Goal: Check status: Check status

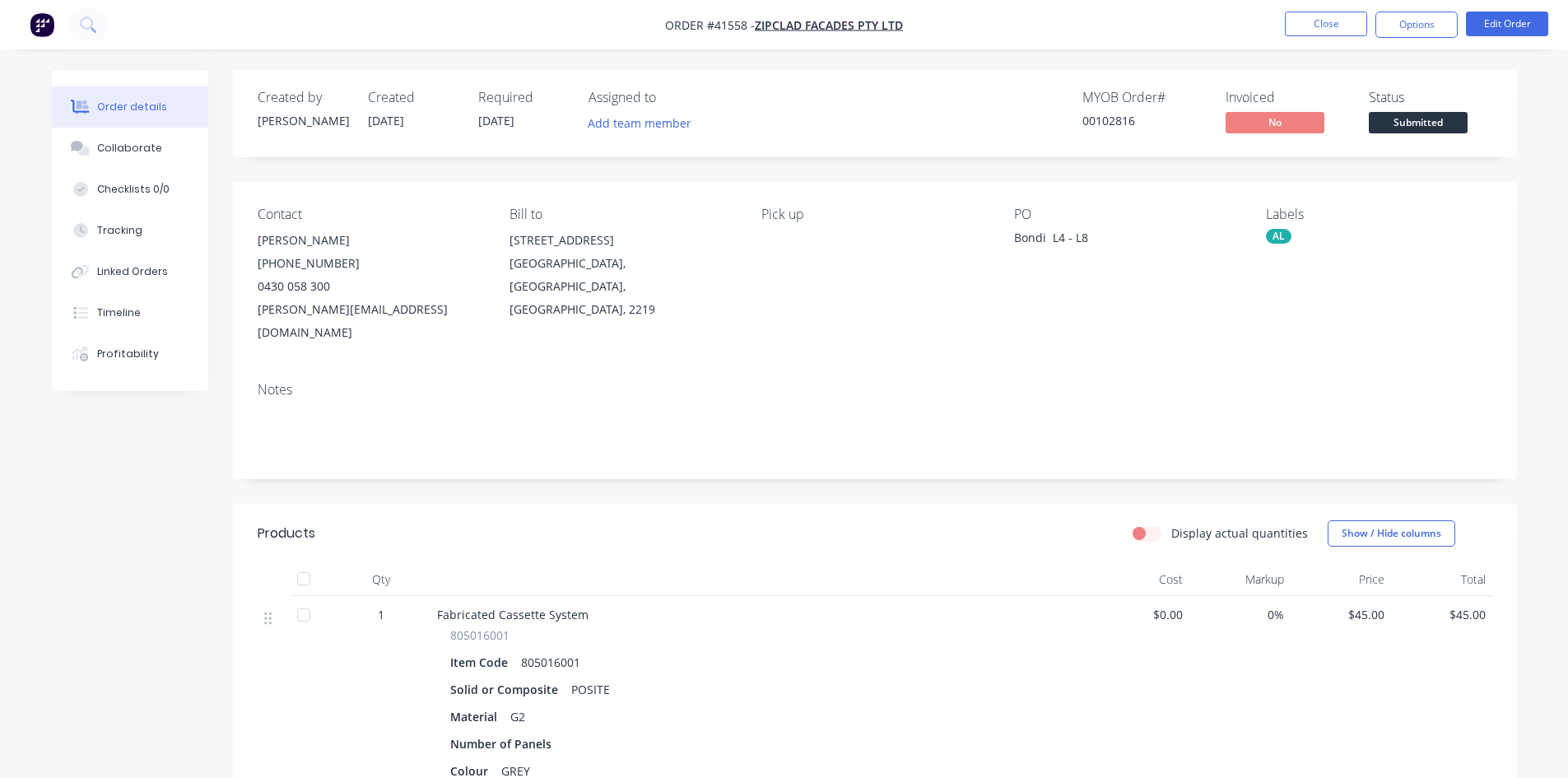
click at [1324, 30] on button "Close" at bounding box center [1326, 24] width 82 height 25
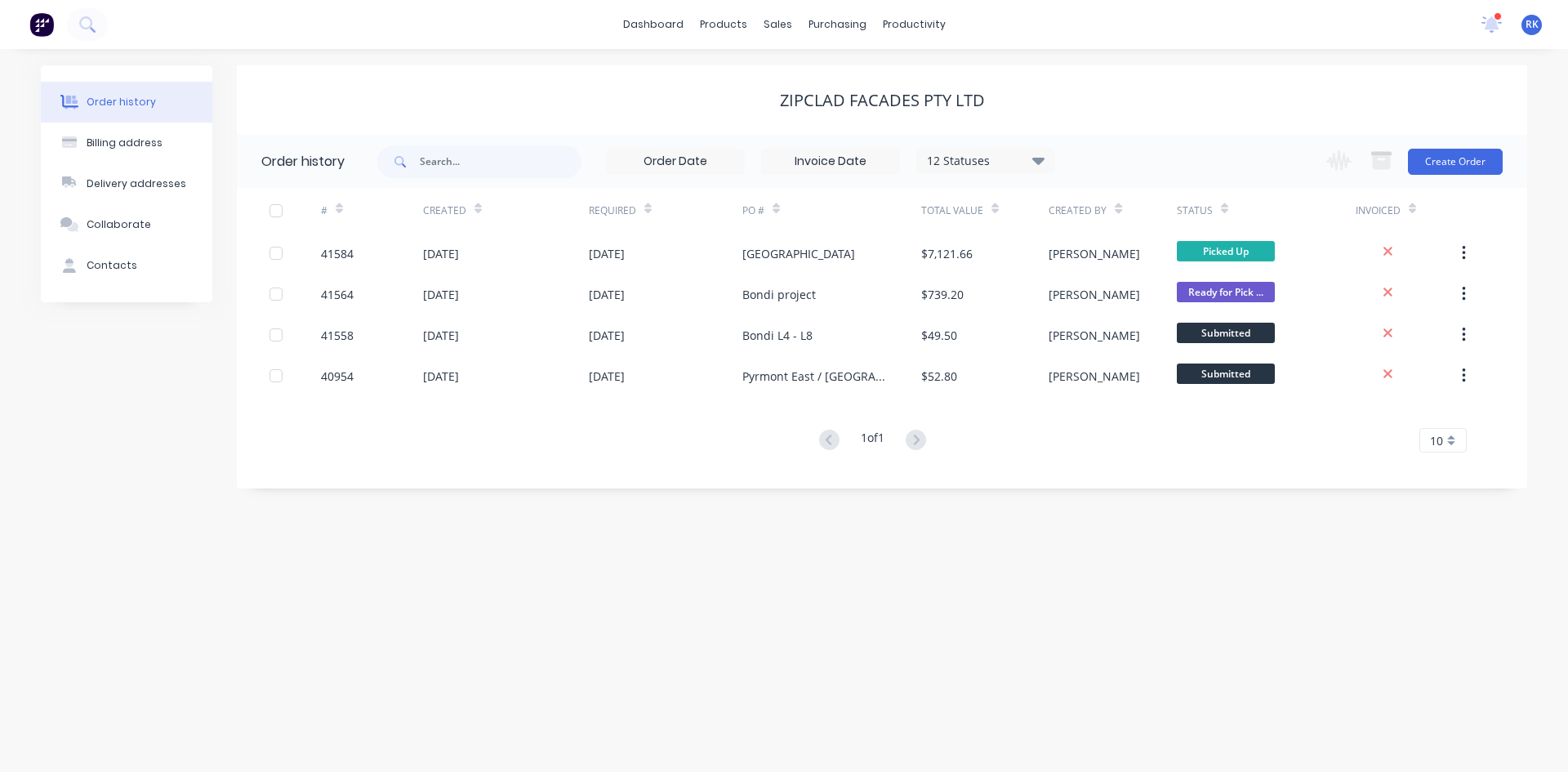
click at [1481, 27] on div "1 new notifications [PERSON_NAME] all as read [PERSON_NAME] mentioned you in a …" at bounding box center [1518, 24] width 100 height 24
click at [1486, 25] on icon at bounding box center [1492, 24] width 22 height 19
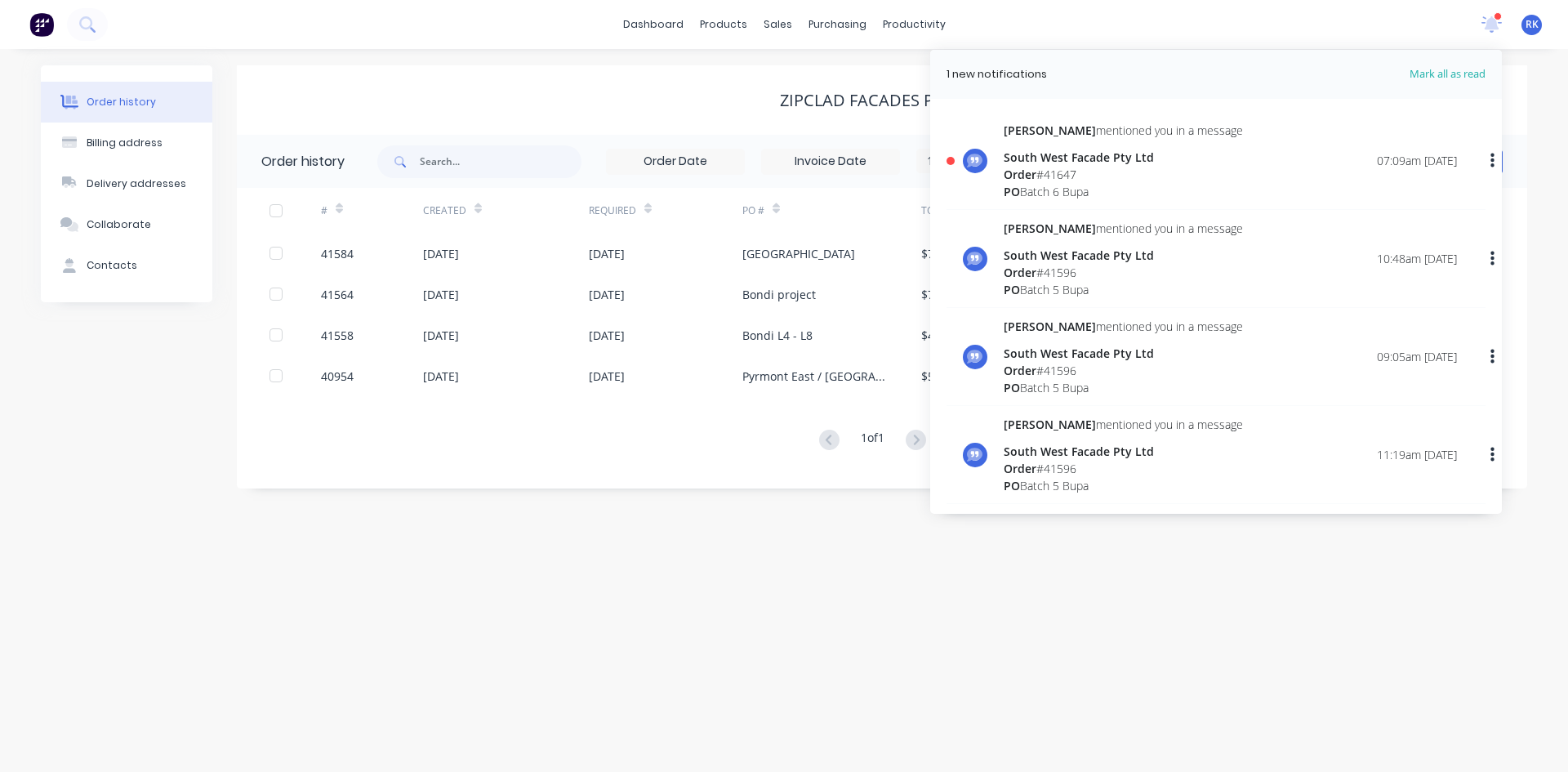
click at [1143, 169] on div "Order # 41647" at bounding box center [1123, 174] width 240 height 17
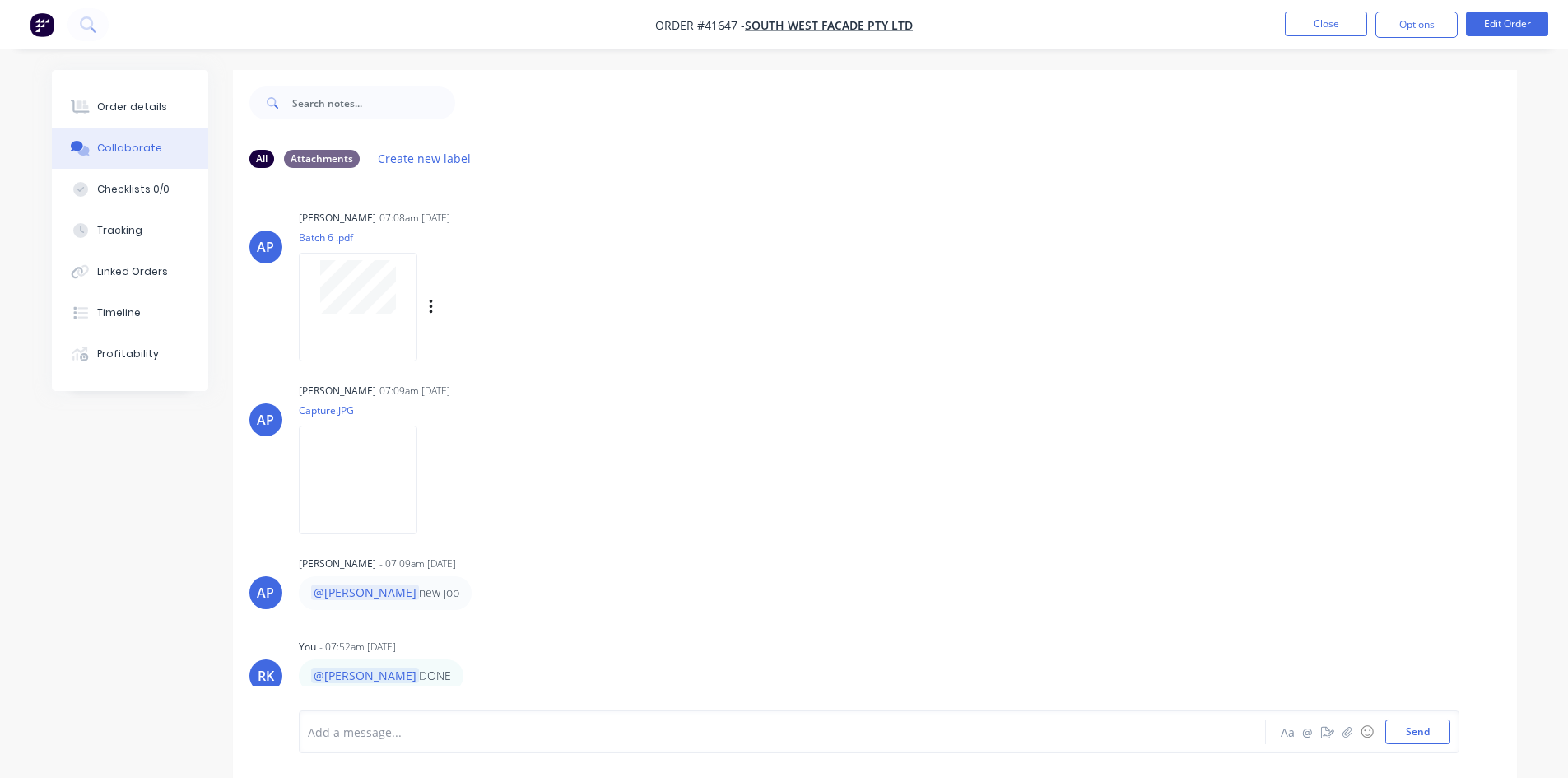
click at [337, 329] on div at bounding box center [358, 306] width 119 height 108
click at [1305, 26] on button "Close" at bounding box center [1326, 24] width 82 height 25
